Goal: Task Accomplishment & Management: Manage account settings

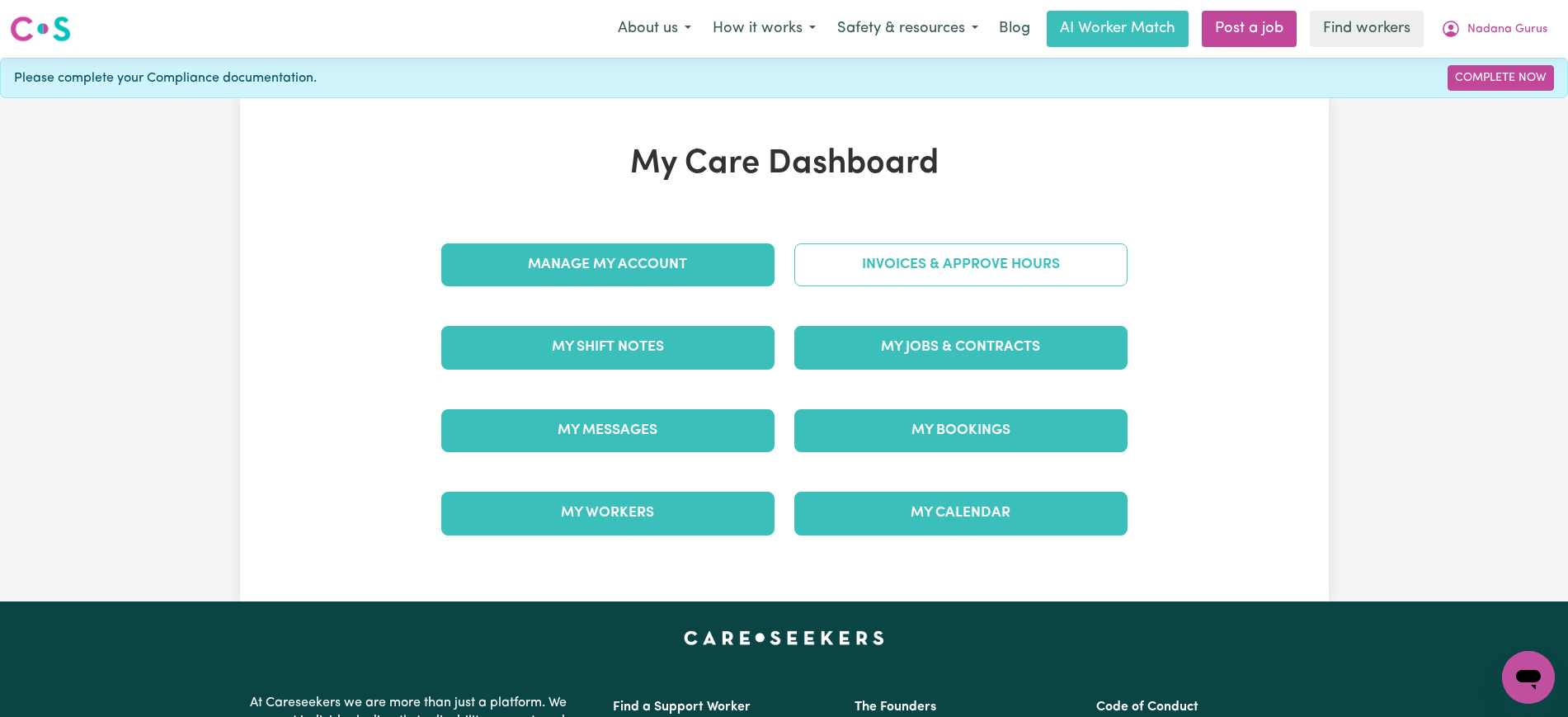
click at [926, 250] on link "Invoices & Approve Hours" at bounding box center [960, 264] width 333 height 43
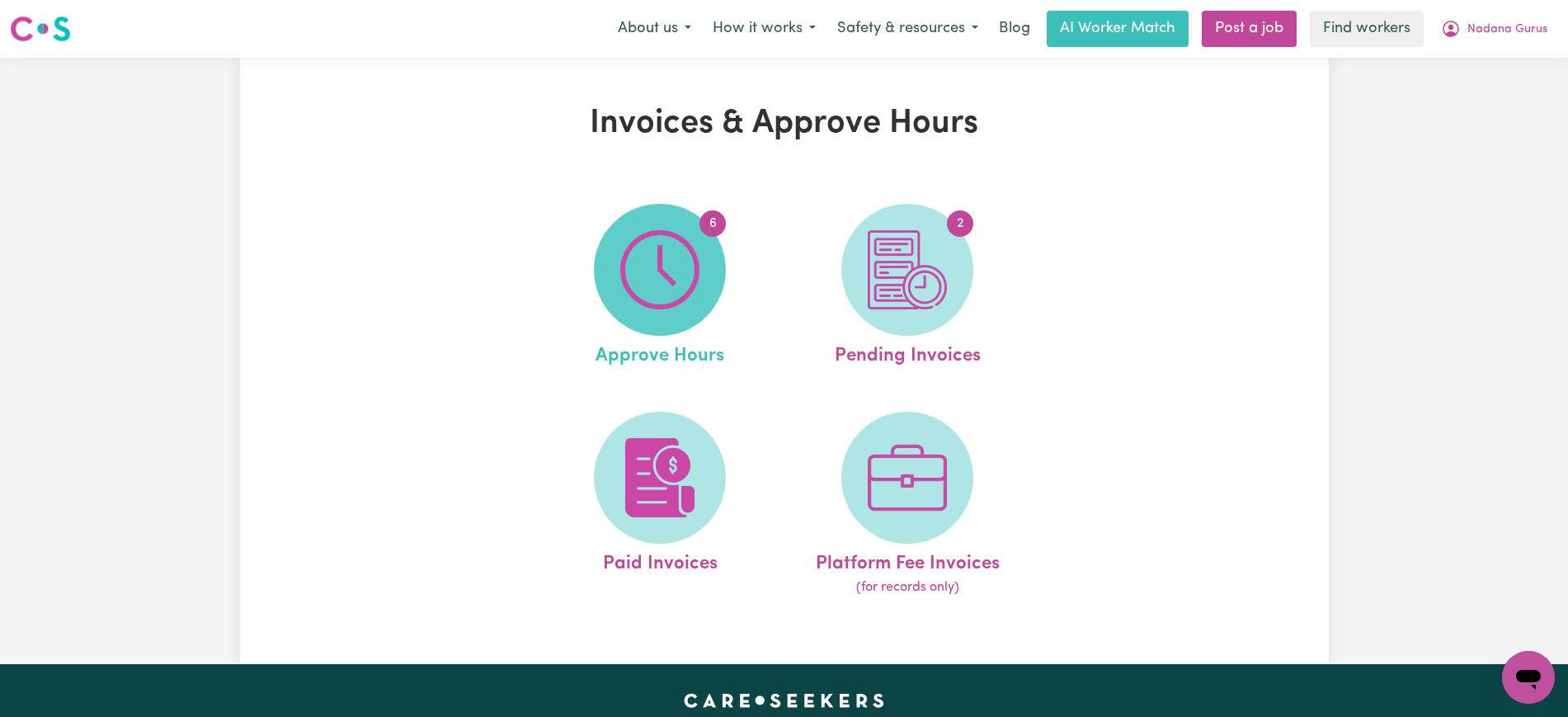
click at [711, 290] on span "6" at bounding box center [660, 270] width 132 height 132
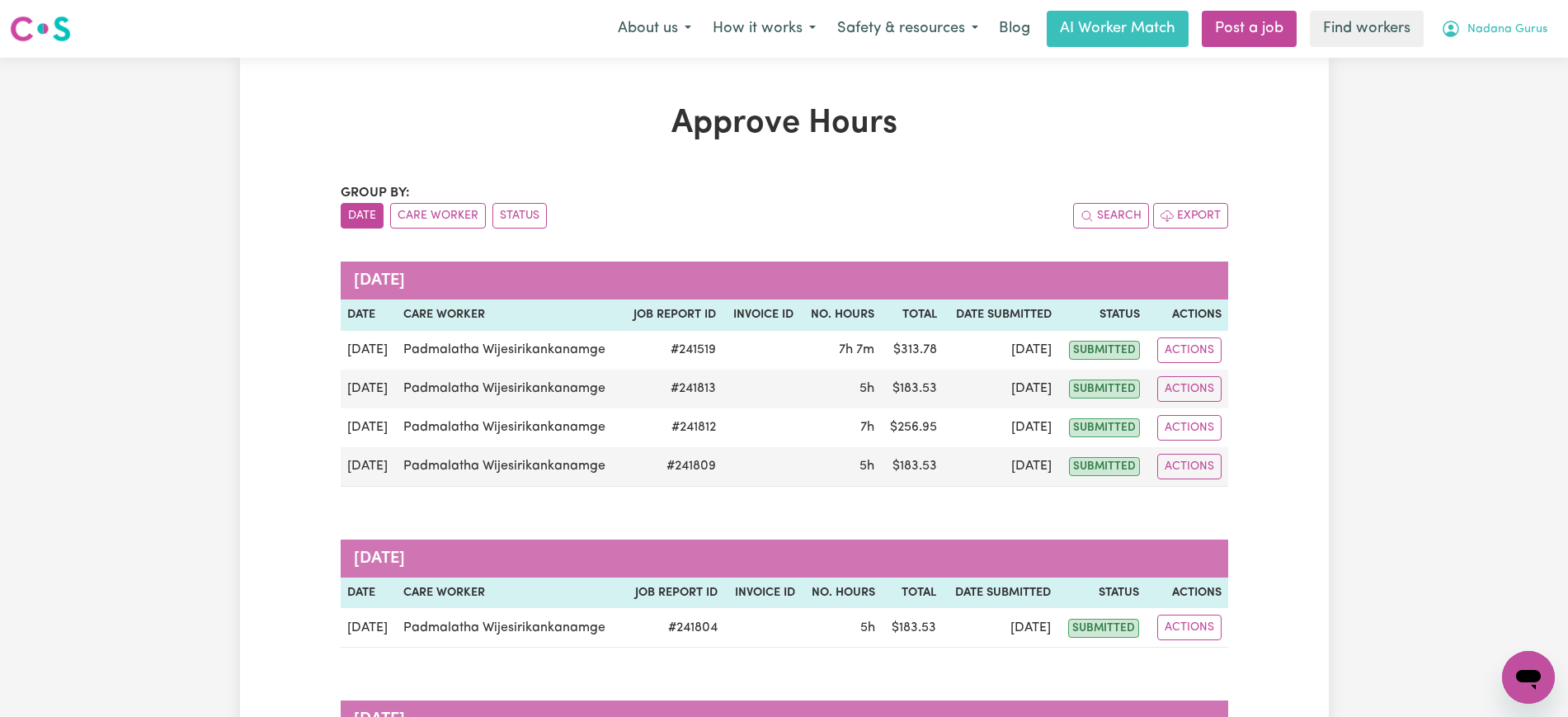
click at [1481, 36] on span "Nadana Gurus" at bounding box center [1507, 30] width 80 height 18
drag, startPoint x: 1481, startPoint y: 45, endPoint x: 1489, endPoint y: 90, distance: 45.2
click at [1489, 90] on link "Logout" at bounding box center [1492, 94] width 130 height 31
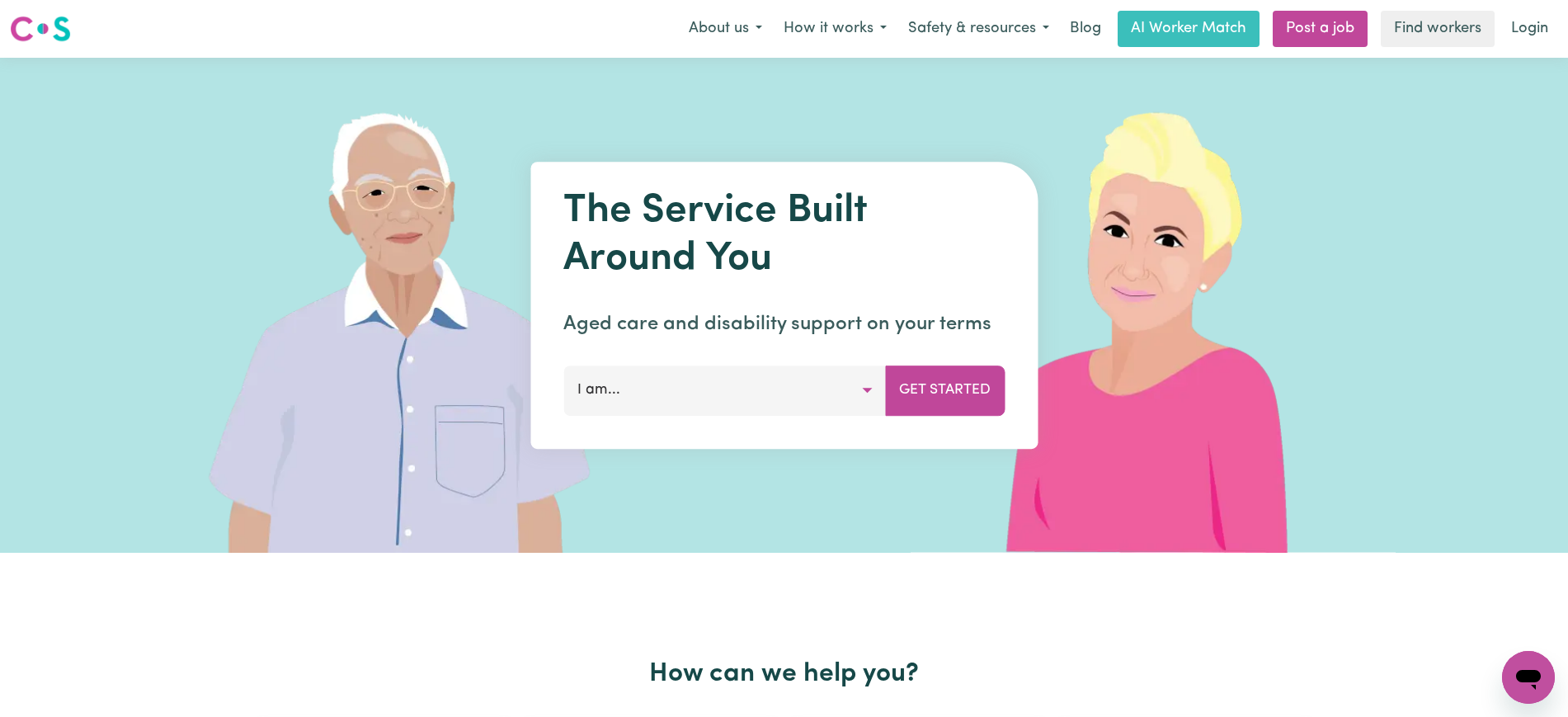
click at [1528, 2] on nav "Menu About us How it works Safety & resources Blog AI Worker Match Post a job F…" at bounding box center [784, 29] width 1568 height 58
click at [1528, 15] on link "Login" at bounding box center [1529, 29] width 57 height 36
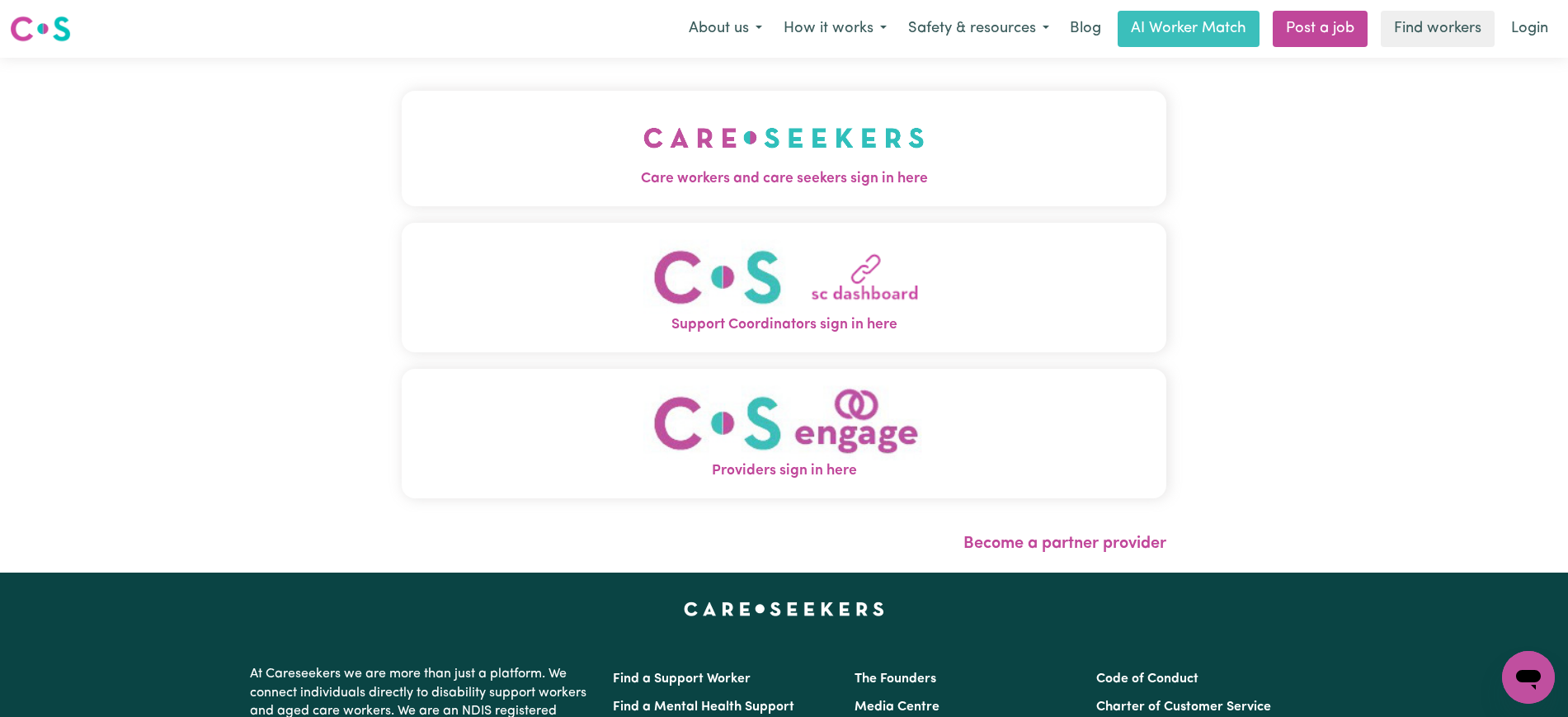
click at [797, 176] on span "Care workers and care seekers sign in here" at bounding box center [784, 178] width 765 height 21
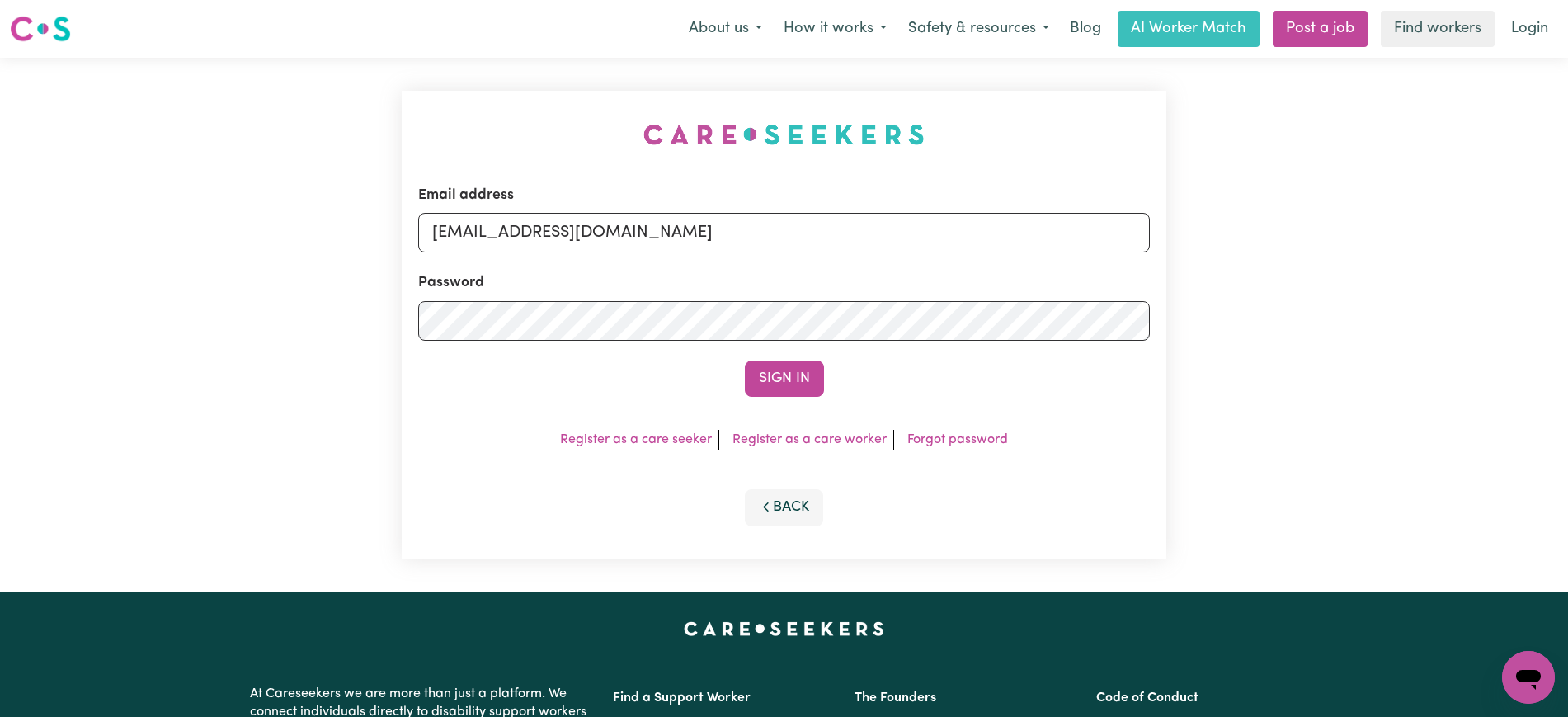
drag, startPoint x: 496, startPoint y: 78, endPoint x: 748, endPoint y: 139, distance: 259.5
click at [495, 77] on div "Email address [EMAIL_ADDRESS][DOMAIN_NAME] Password Sign In Register as a care …" at bounding box center [784, 325] width 784 height 534
drag, startPoint x: 521, startPoint y: 232, endPoint x: 1326, endPoint y: 231, distance: 805.0
click at [1326, 231] on div "Email address [EMAIL_ADDRESS][DOMAIN_NAME] Password Sign In Register as a care …" at bounding box center [784, 325] width 1568 height 534
type input "[EMAIL_ADDRESS][DOMAIN_NAME]"
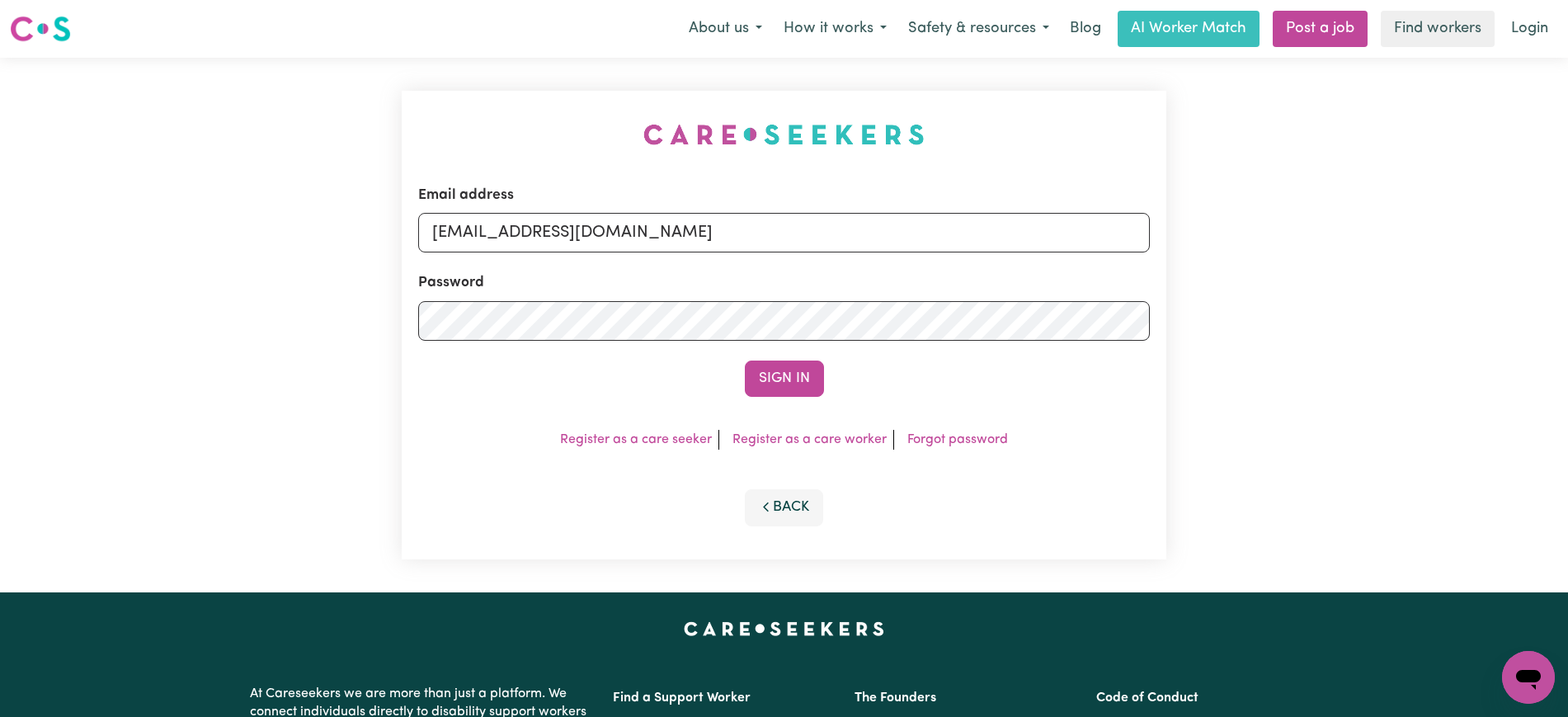
click at [745, 360] on button "Sign In" at bounding box center [784, 378] width 79 height 36
